Goal: Contribute content: Add original content to the website for others to see

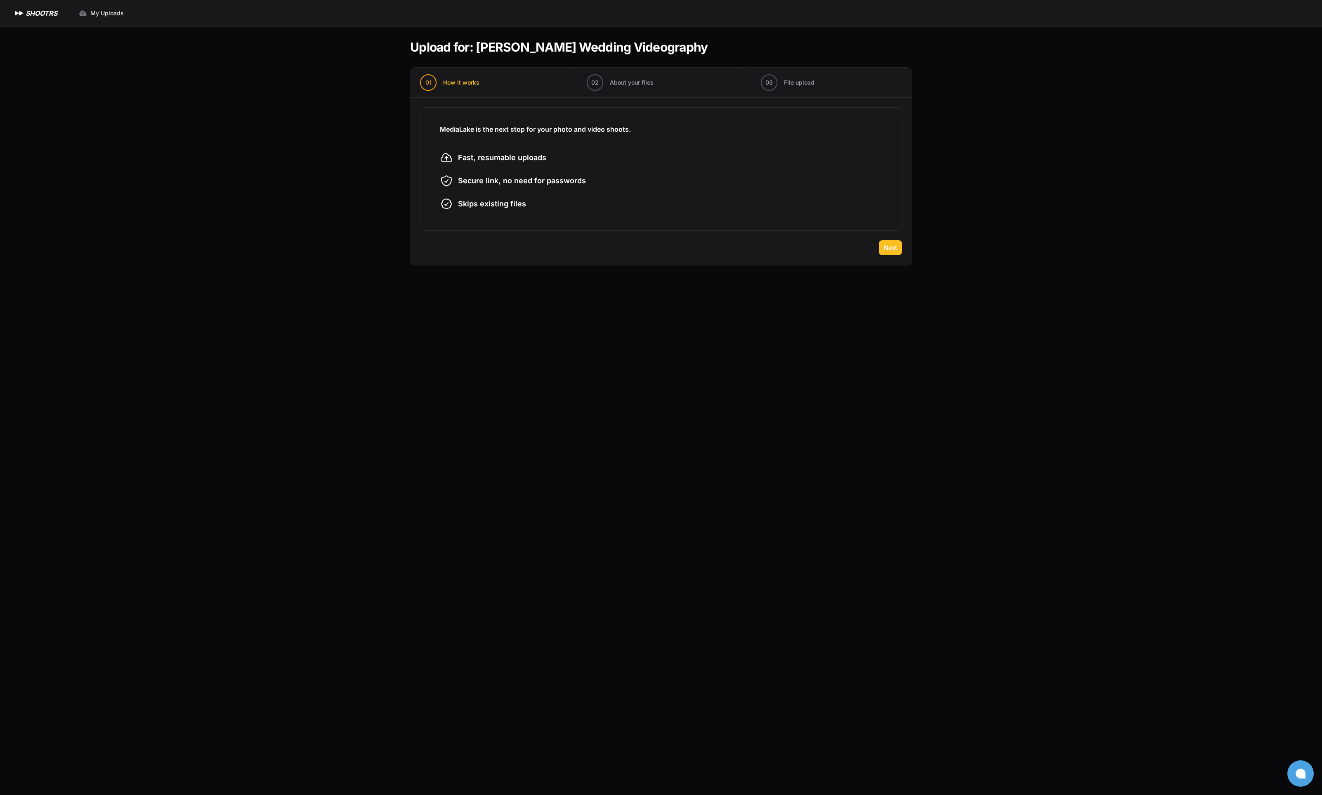
click at [895, 246] on span "Next" at bounding box center [890, 247] width 13 height 8
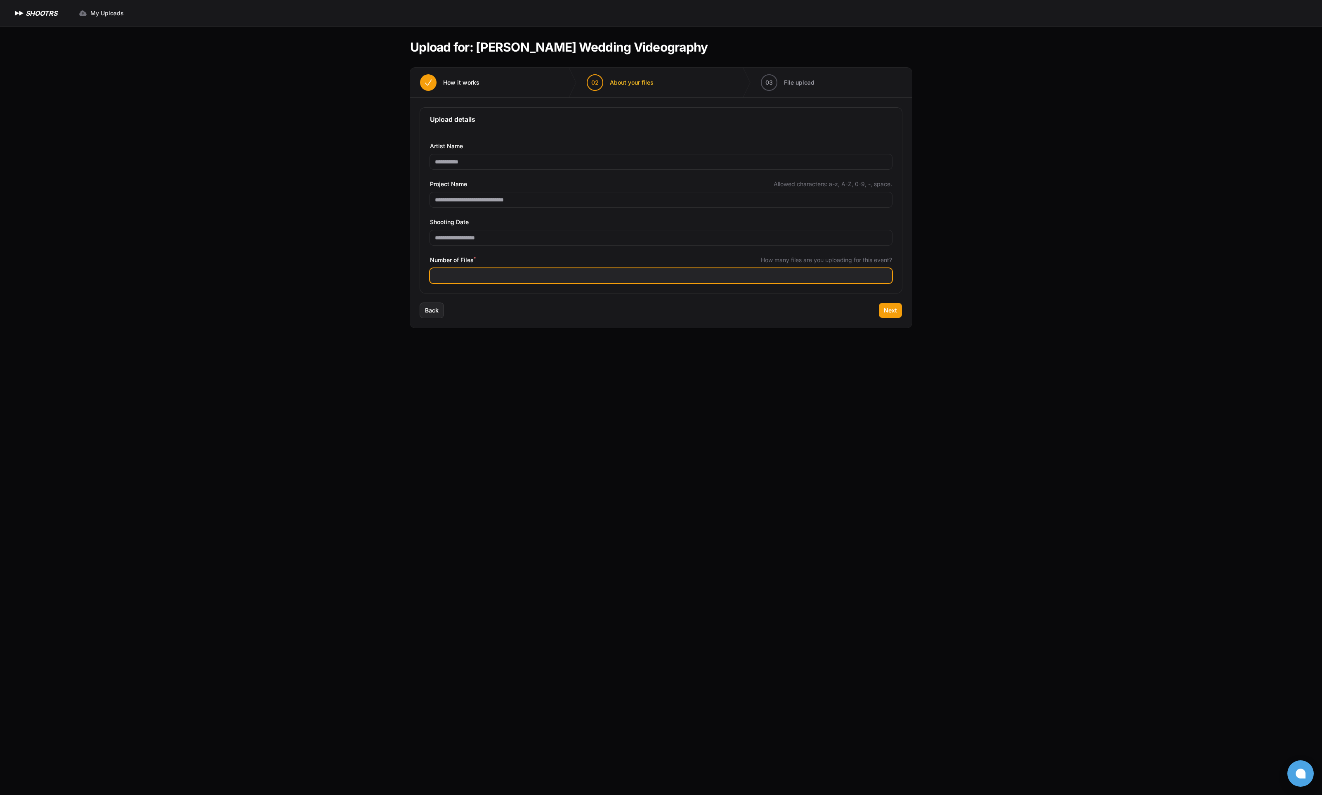
click at [461, 274] on input "Number of Files *" at bounding box center [661, 275] width 462 height 15
type input "***"
click at [888, 309] on span "Next" at bounding box center [890, 310] width 13 height 8
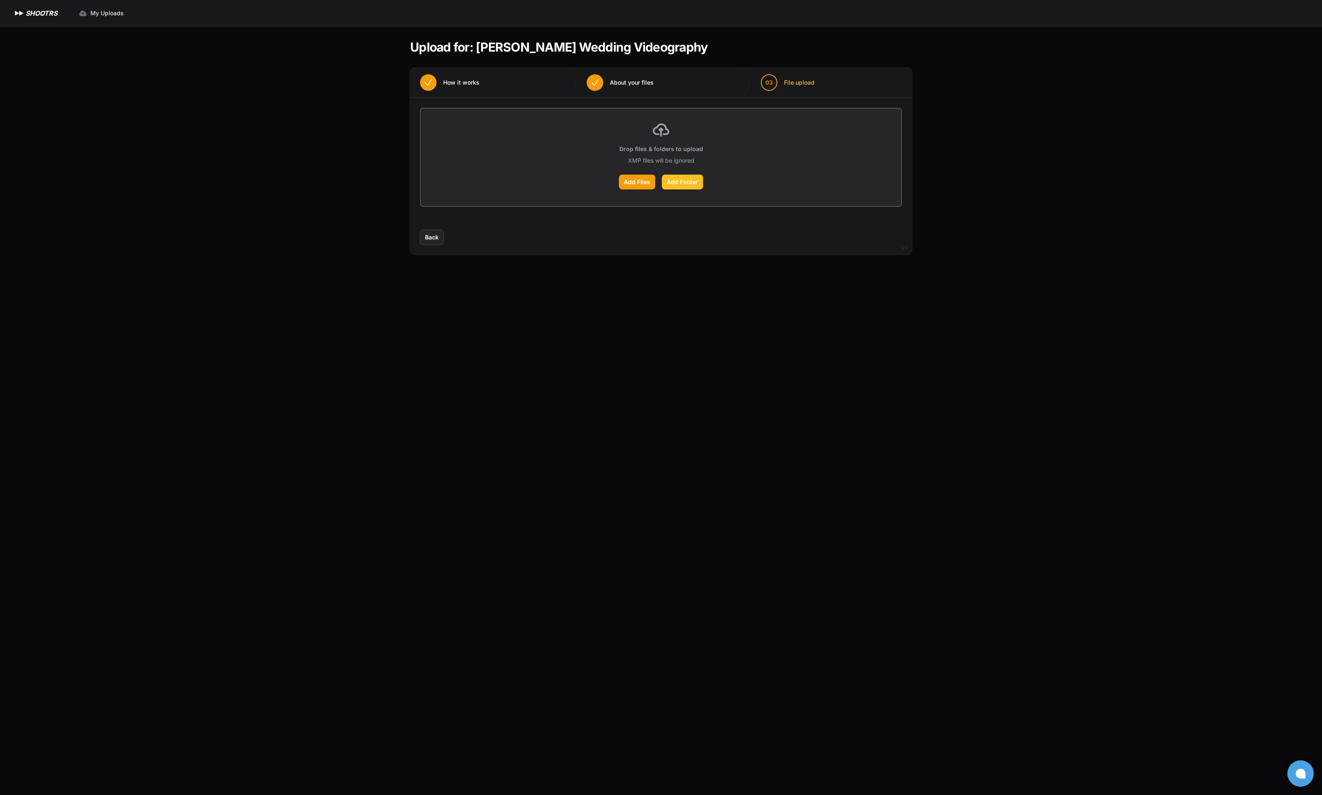
click at [678, 186] on label "Add Folder" at bounding box center [682, 182] width 41 height 15
click at [0, 0] on input "Add Folder" at bounding box center [0, 0] width 0 height 0
